Goal: Check status: Check status

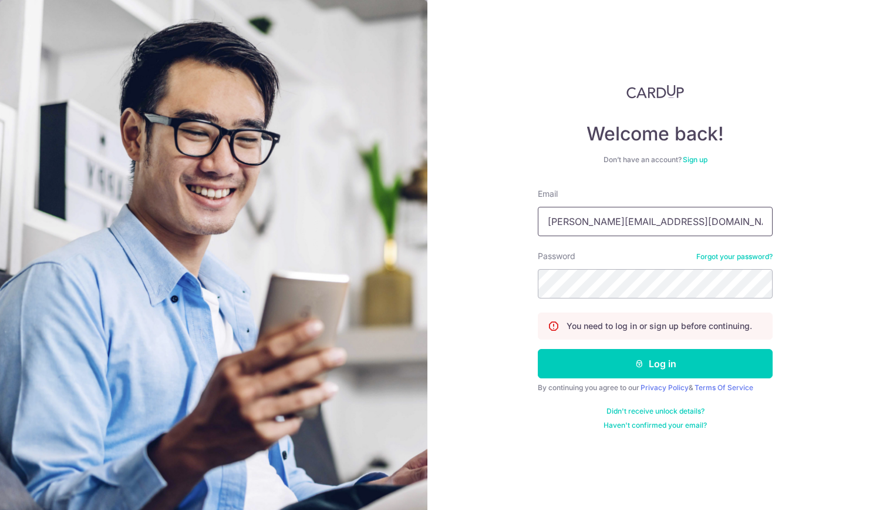
click at [627, 214] on input "[PERSON_NAME][EMAIL_ADDRESS][DOMAIN_NAME]" at bounding box center [655, 221] width 235 height 29
type input "[EMAIL_ADDRESS][PERSON_NAME][DOMAIN_NAME]"
drag, startPoint x: 644, startPoint y: 361, endPoint x: 639, endPoint y: 355, distance: 7.5
click at [640, 357] on button "Log in" at bounding box center [655, 363] width 235 height 29
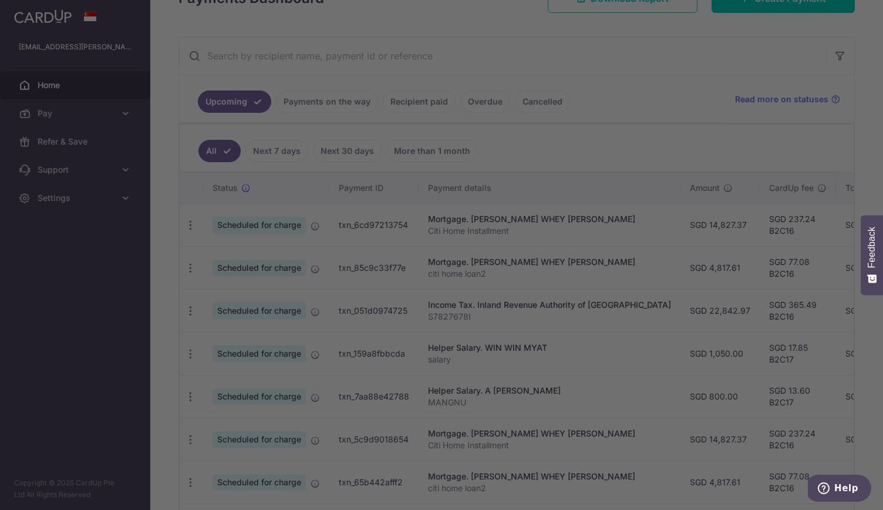
click at [360, 99] on body "yeo.edwin@gmail.com Home Pay Payments Recipients Cards Refer & Save Support FAQ…" at bounding box center [441, 255] width 883 height 510
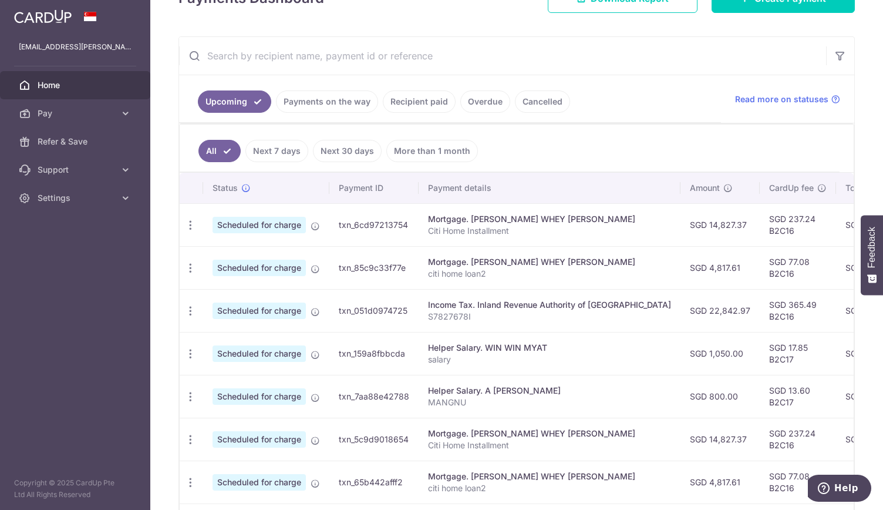
click at [414, 97] on link "Recipient paid" at bounding box center [419, 101] width 73 height 22
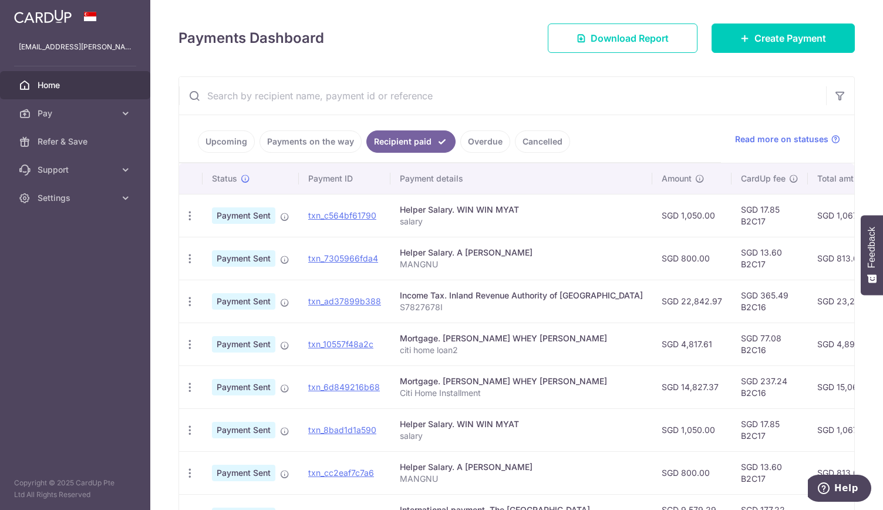
scroll to position [57, 0]
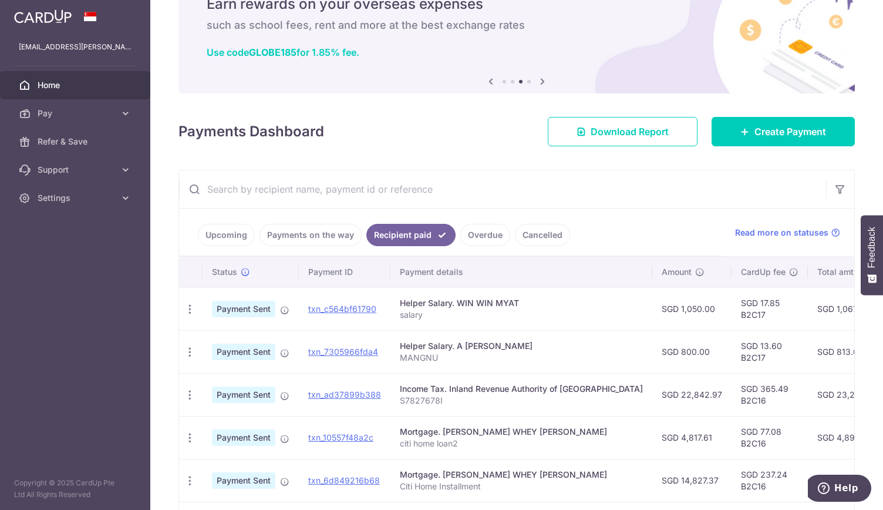
drag, startPoint x: 321, startPoint y: 187, endPoint x: 320, endPoint y: 181, distance: 6.0
click at [321, 184] on input "text" at bounding box center [502, 189] width 647 height 38
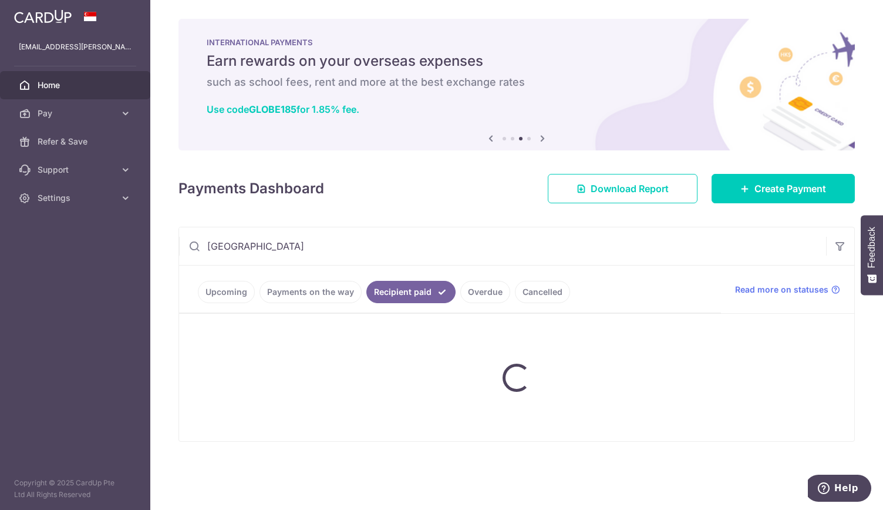
type input "lawrenceville"
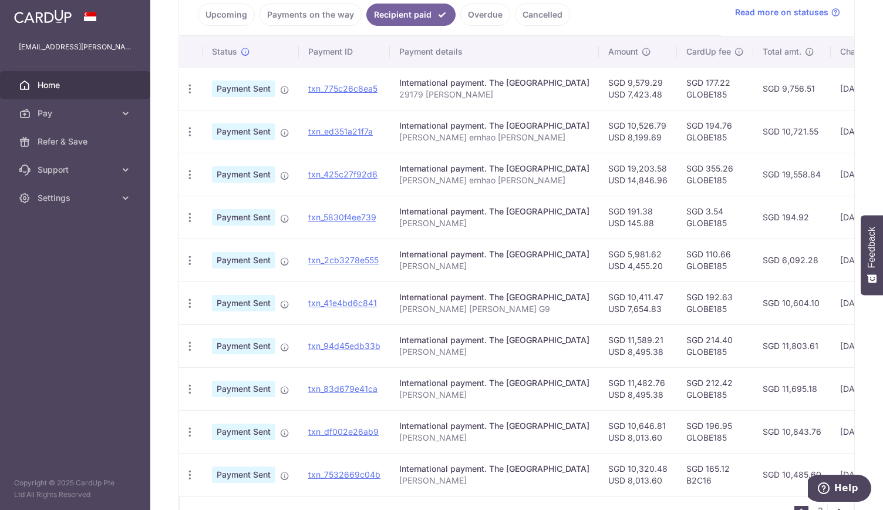
scroll to position [294, 0]
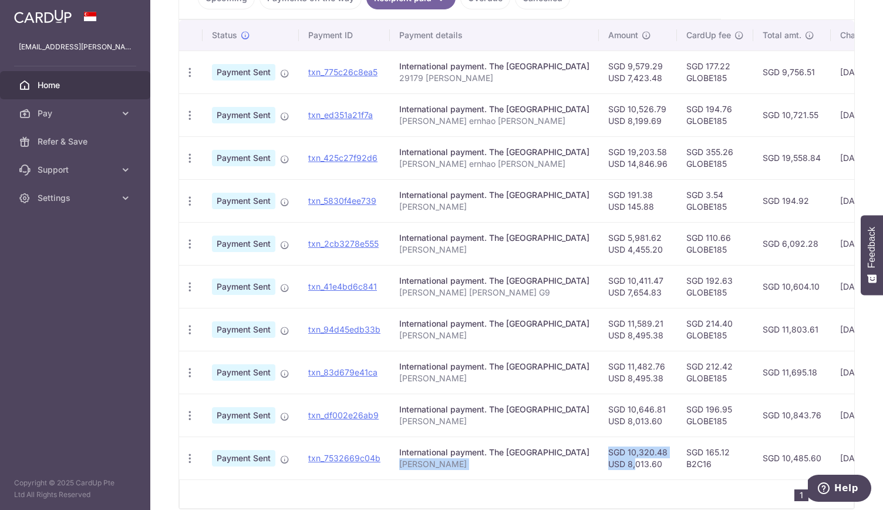
drag, startPoint x: 516, startPoint y: 473, endPoint x: 617, endPoint y: 463, distance: 101.6
click at [617, 463] on tr "PDF Receipt Payment Sent txn_7532669c04b International payment. The Lawrencevil…" at bounding box center [623, 457] width 888 height 43
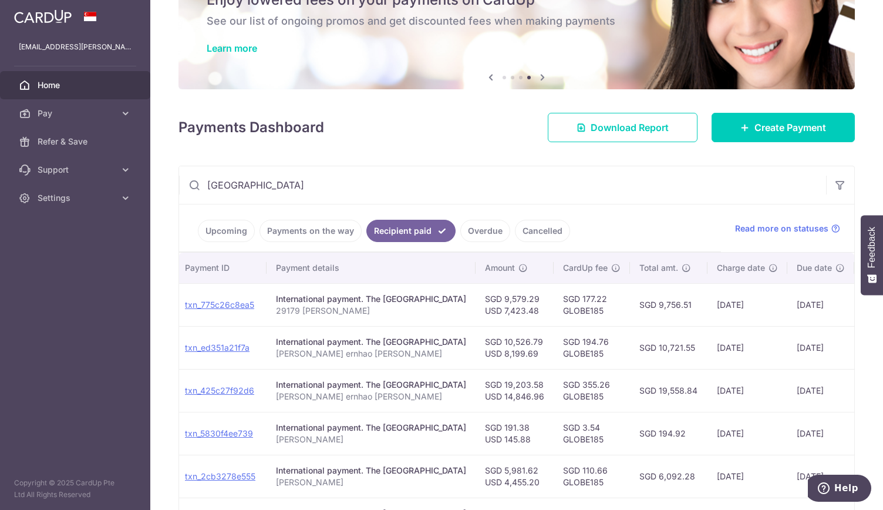
scroll to position [0, 0]
